Goal: Navigation & Orientation: Find specific page/section

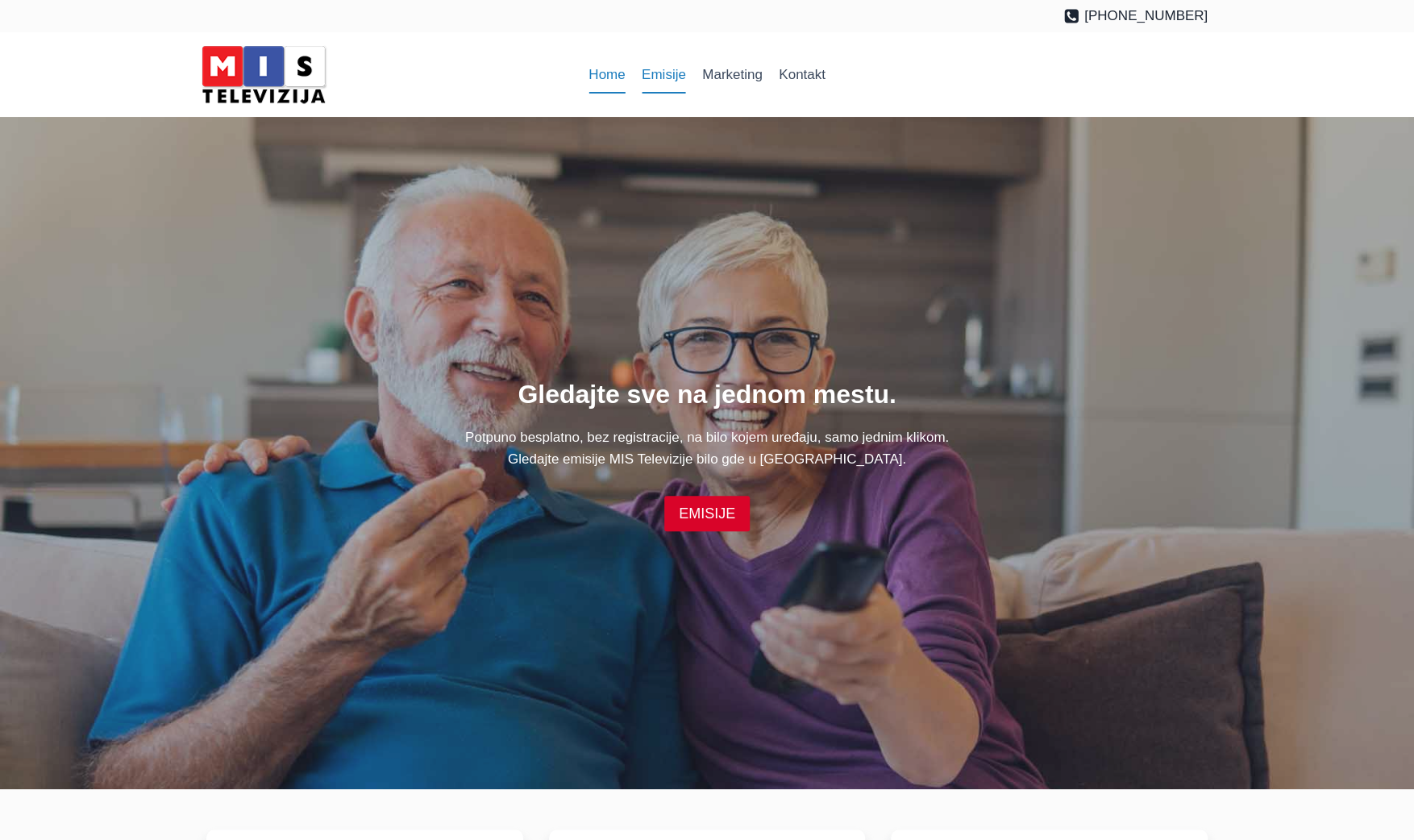
click at [655, 66] on link "Emisije" at bounding box center [664, 75] width 61 height 39
